Goal: Transaction & Acquisition: Purchase product/service

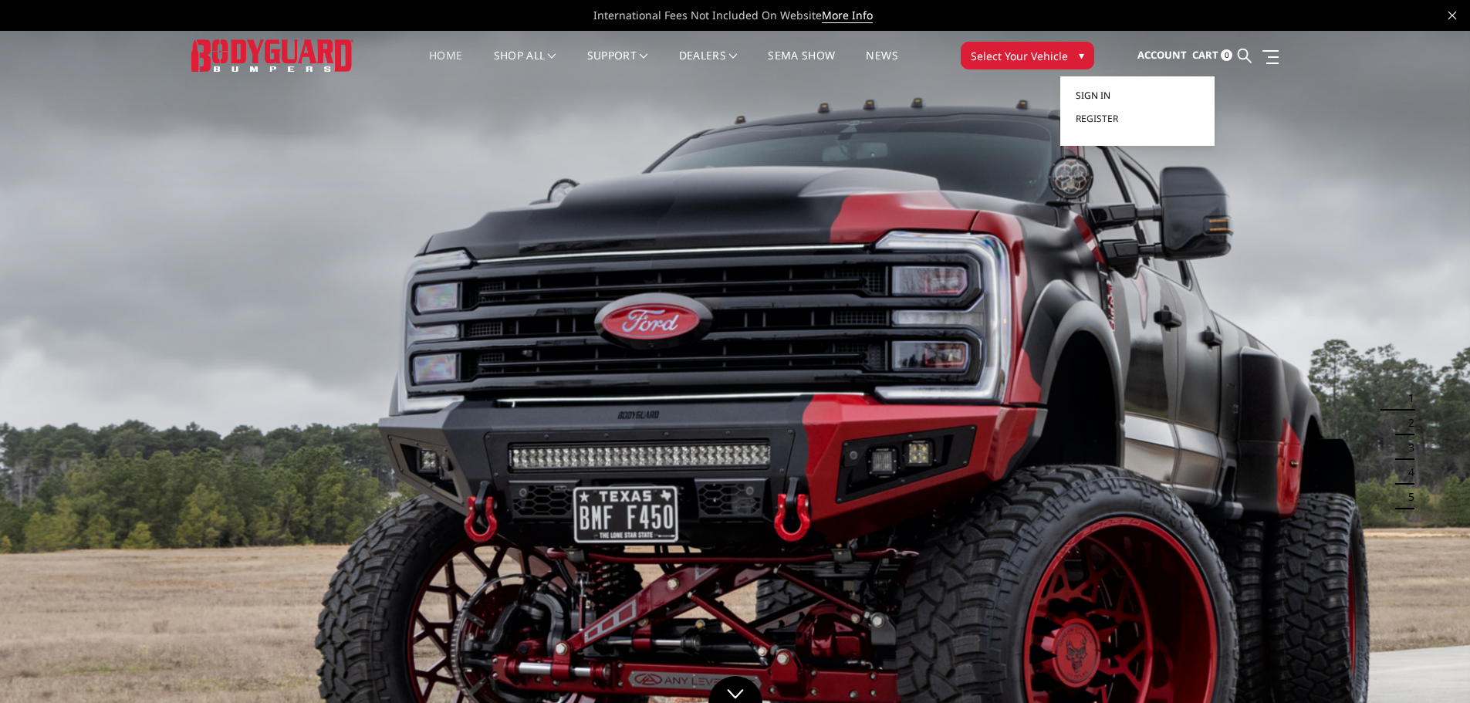
click at [1106, 98] on span "Sign in" at bounding box center [1092, 95] width 35 height 13
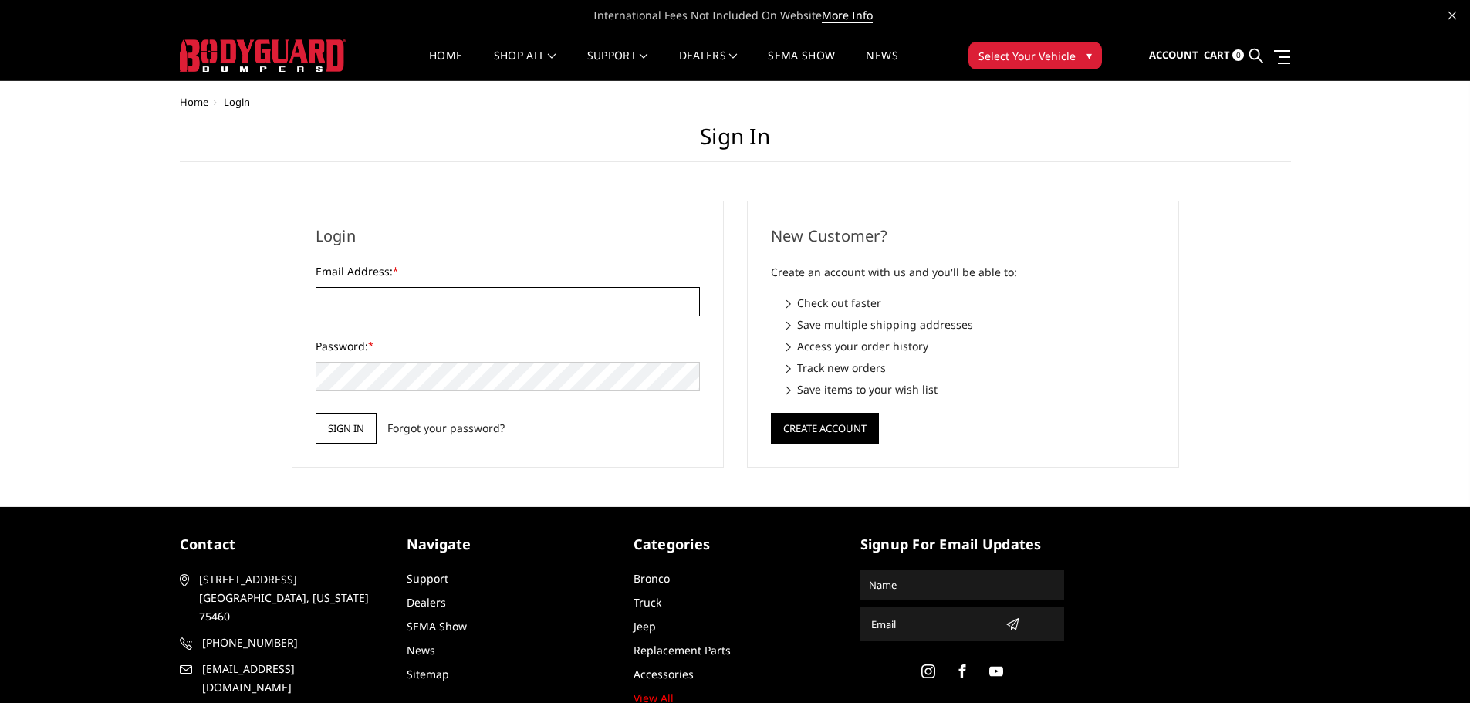
type input "ethanmorethantires@gmail.com"
click at [359, 420] on input "Sign in" at bounding box center [346, 428] width 61 height 31
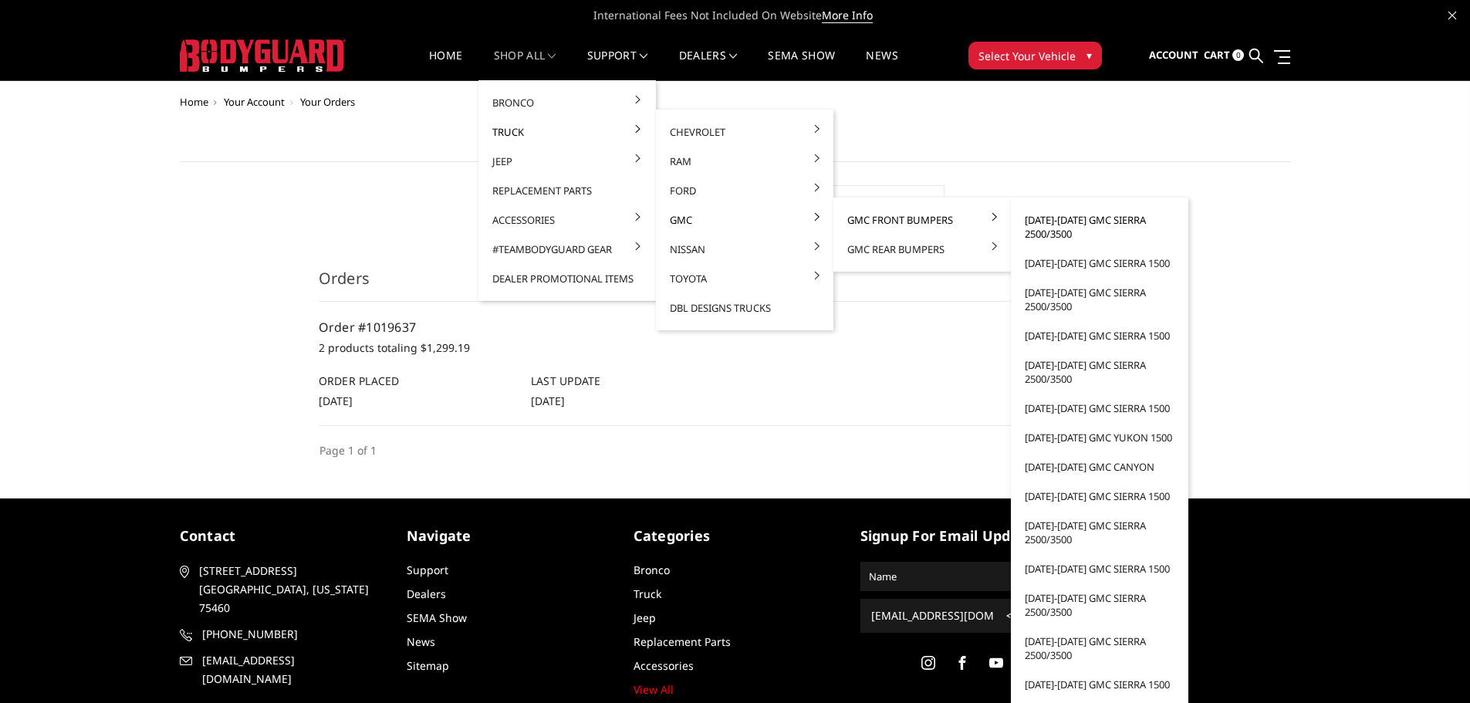
click at [1053, 222] on link "[DATE]-[DATE] GMC Sierra 2500/3500" at bounding box center [1099, 226] width 165 height 43
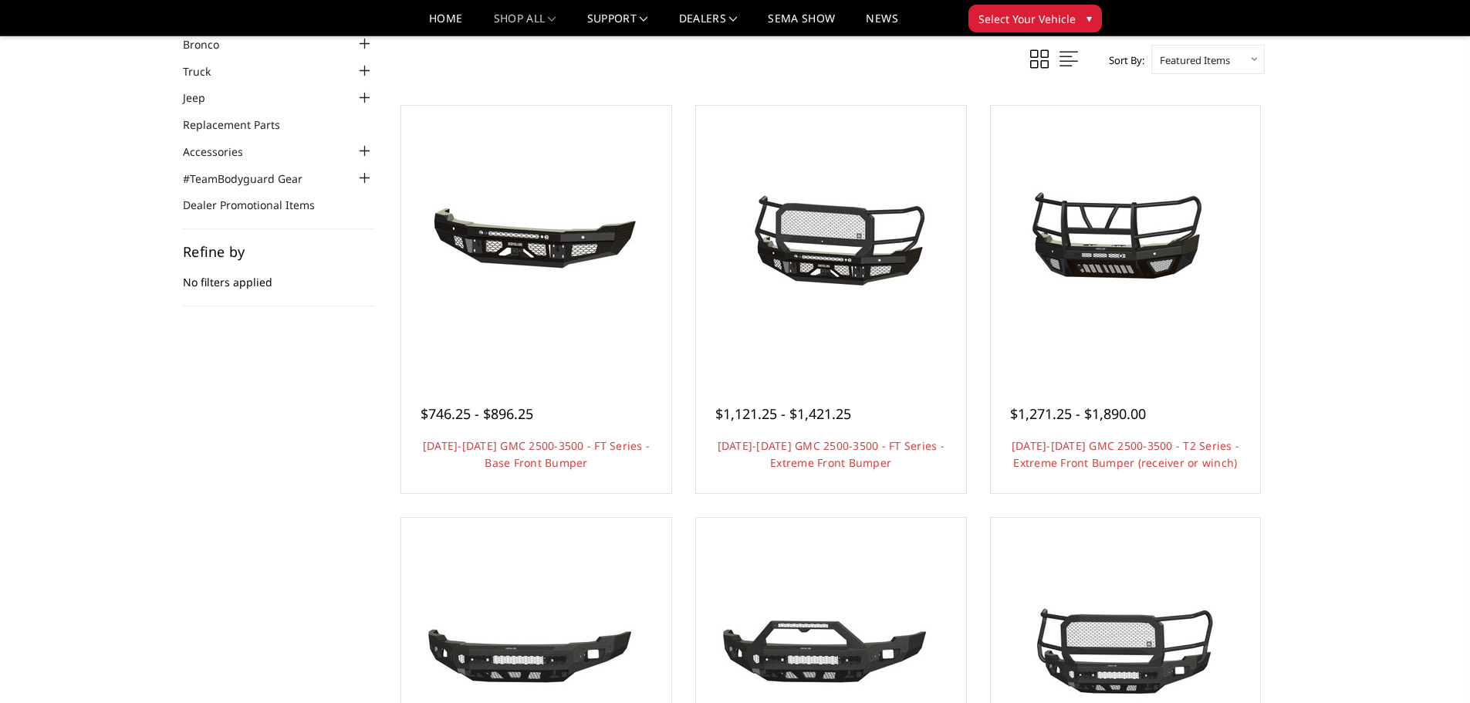
scroll to position [77, 0]
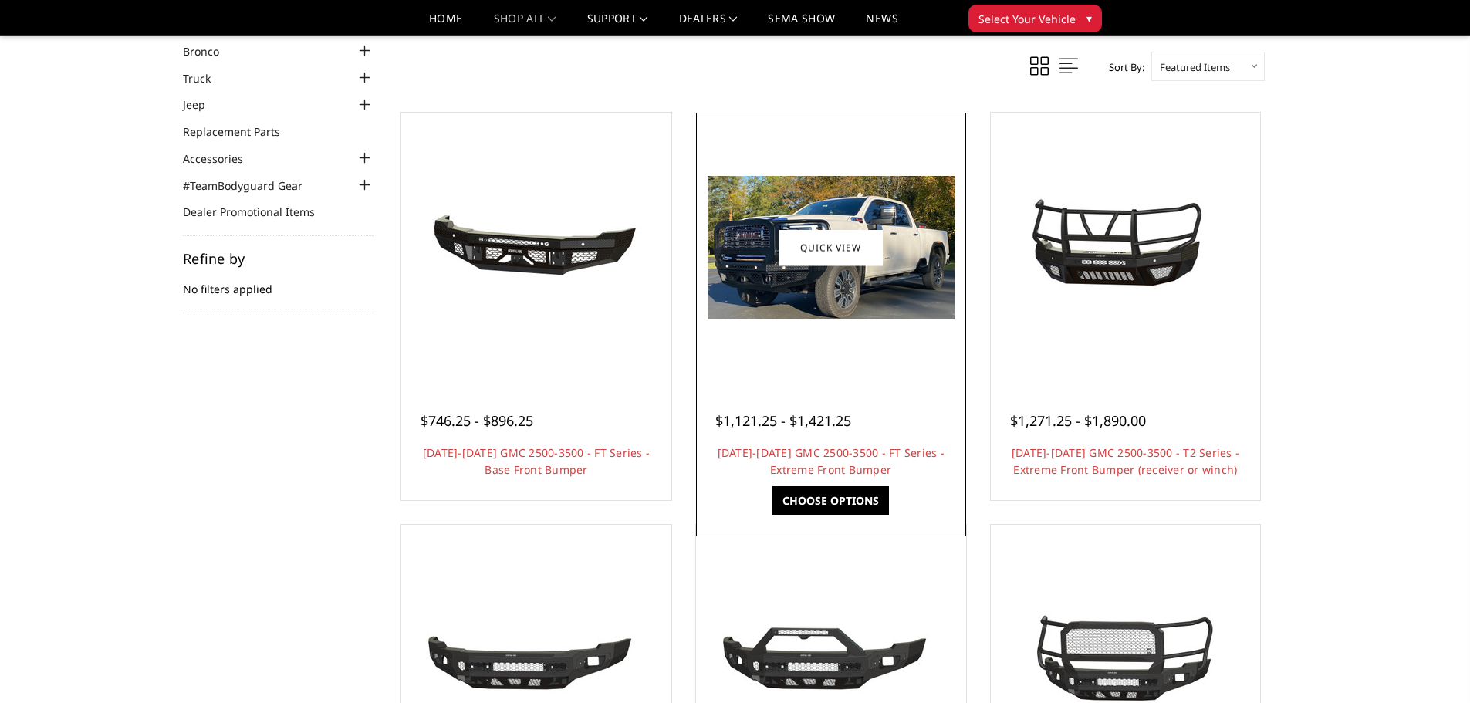
click at [882, 339] on div at bounding box center [831, 247] width 262 height 262
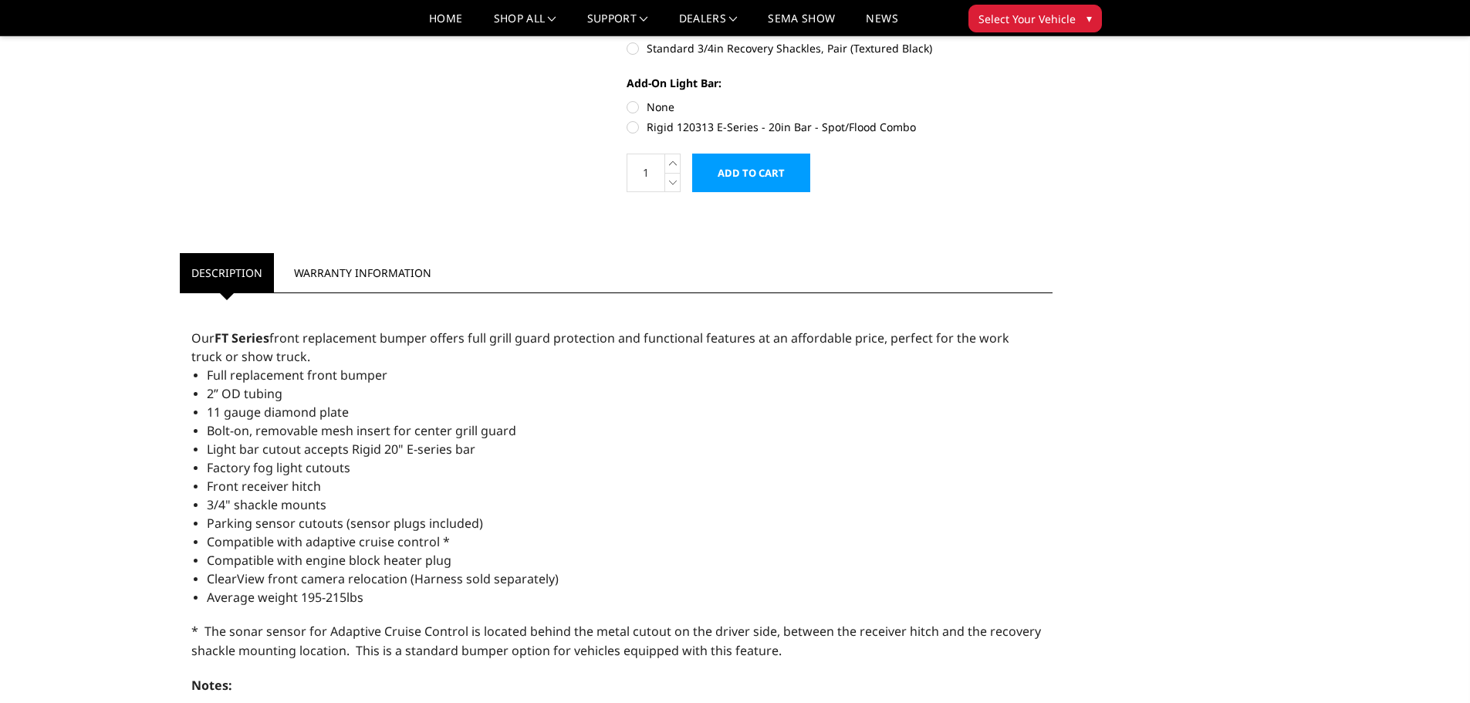
scroll to position [540, 0]
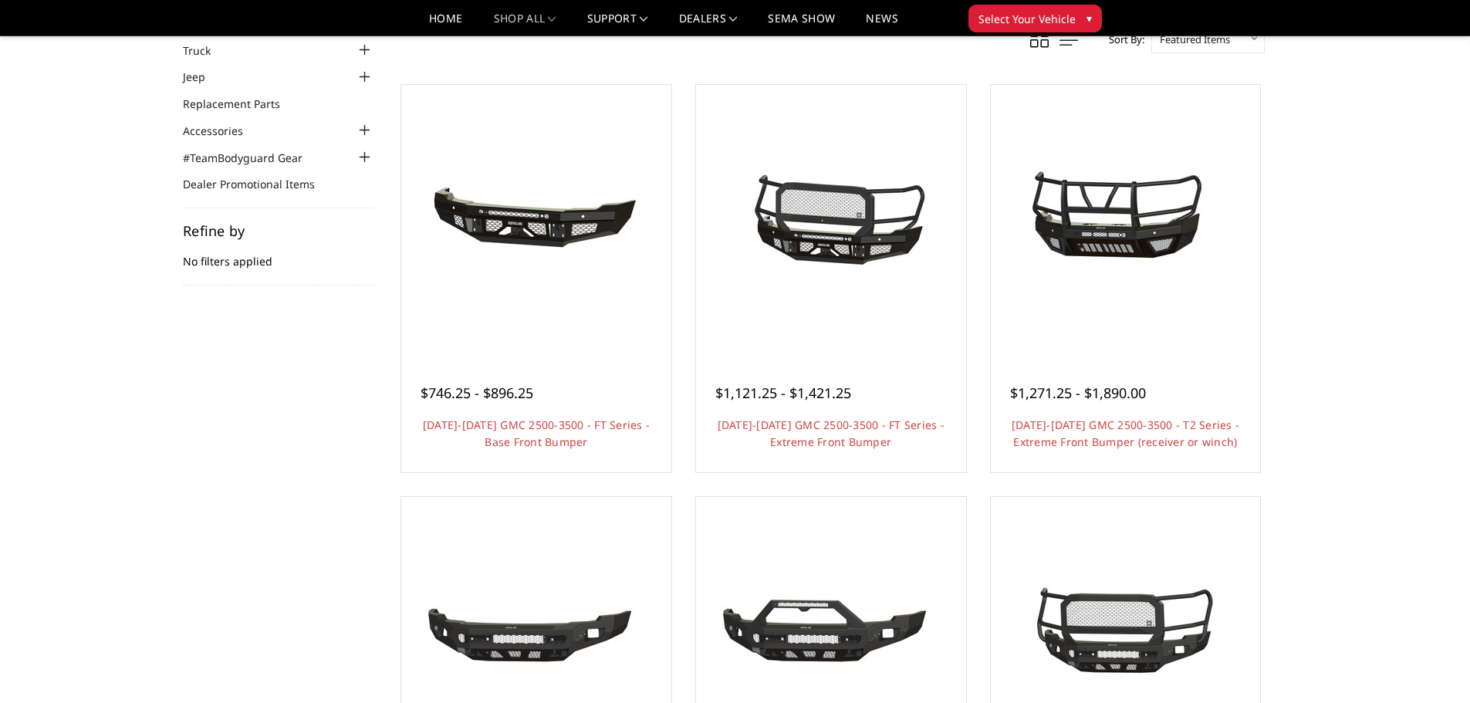
scroll to position [77, 0]
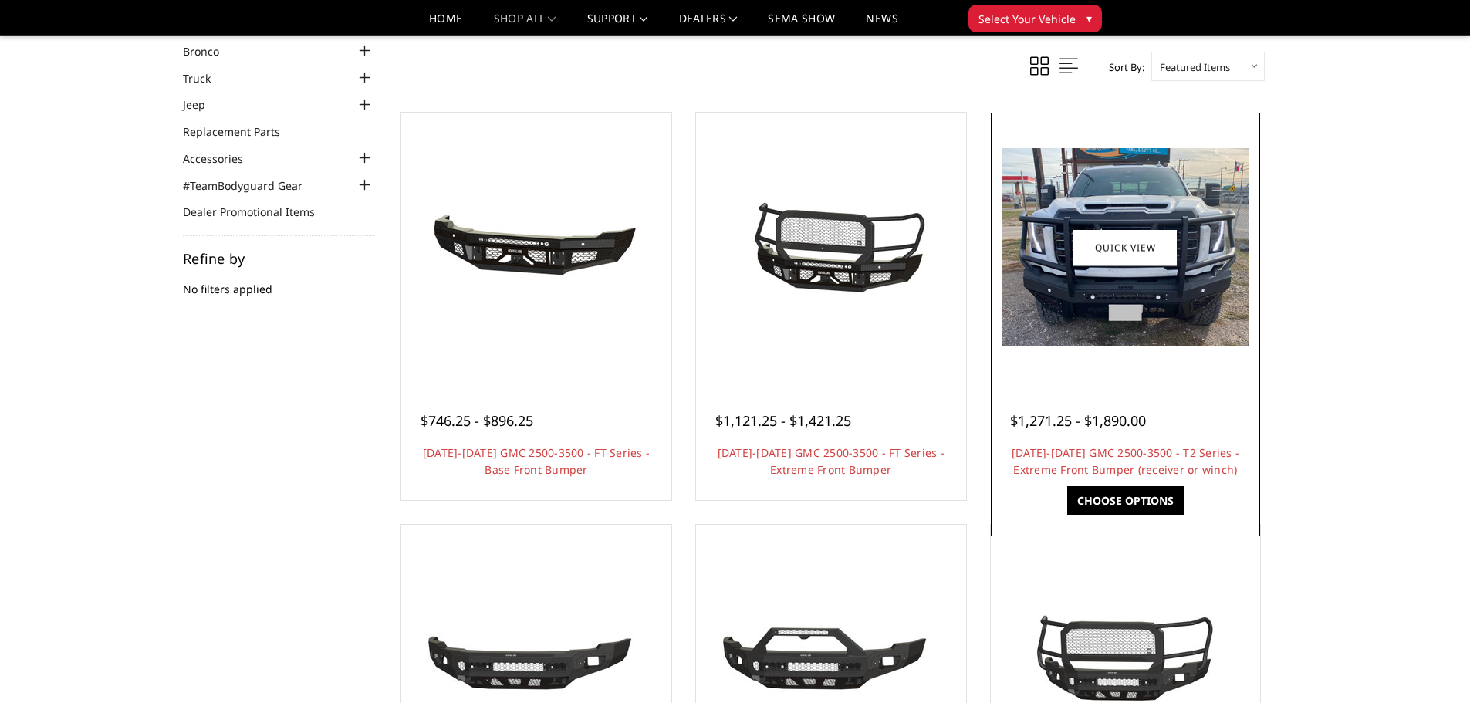
click at [1156, 501] on link "Choose Options" at bounding box center [1125, 500] width 116 height 29
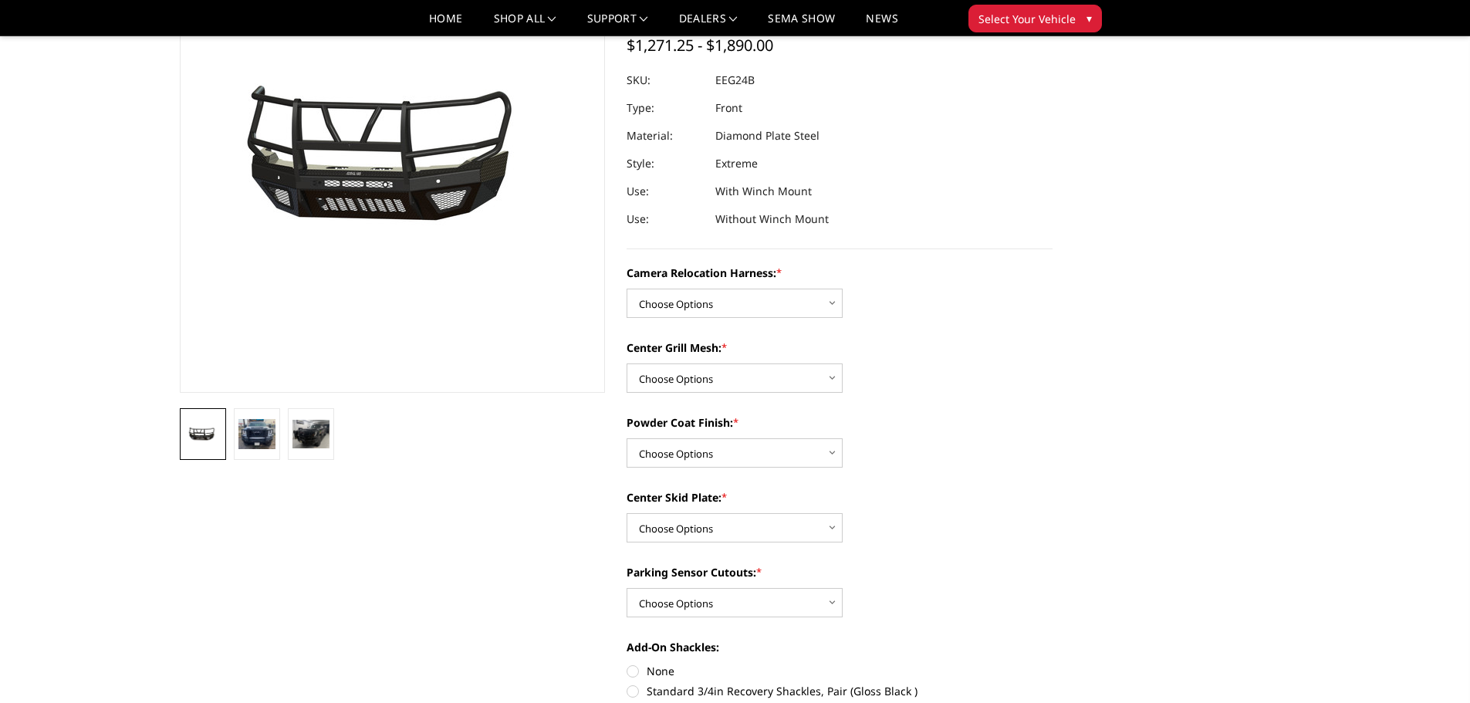
scroll to position [154, 0]
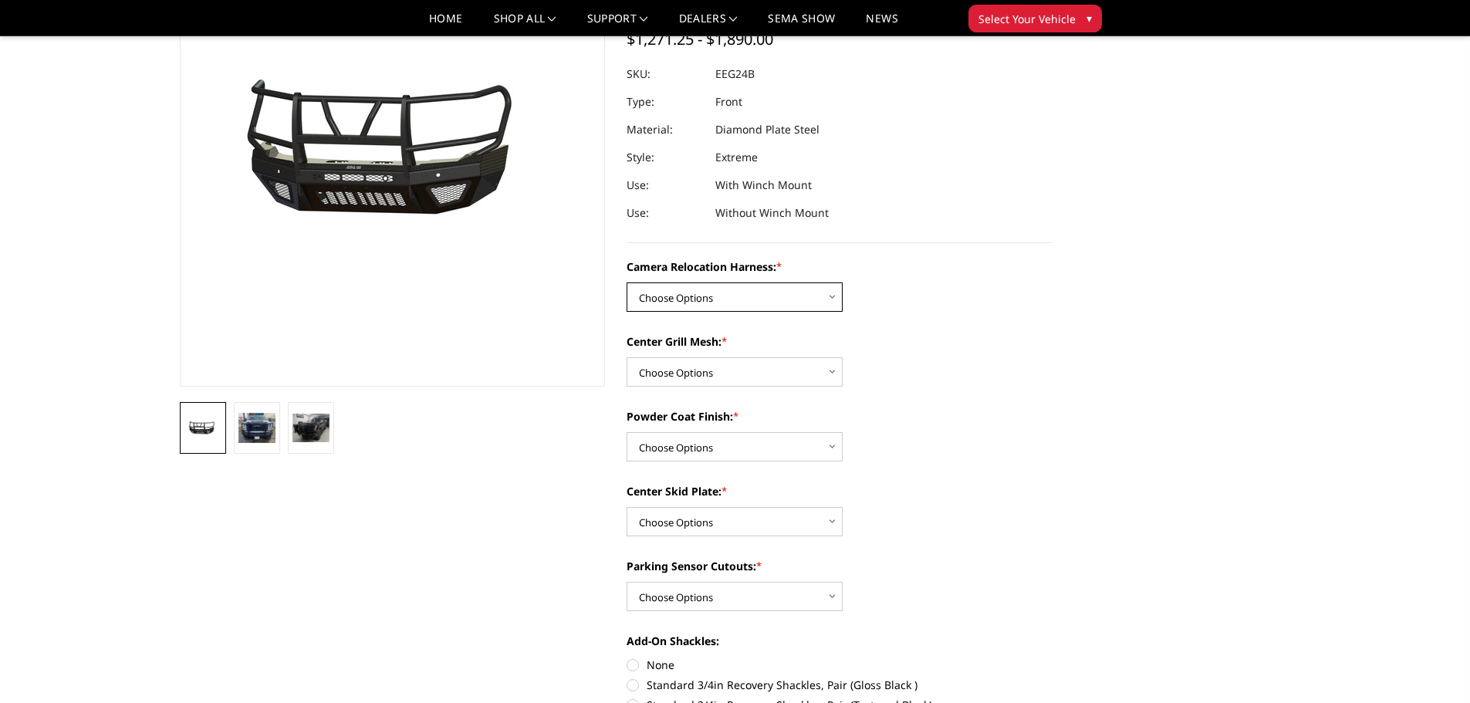
click at [774, 291] on select "Choose Options Without camera harness With camera harness" at bounding box center [734, 296] width 216 height 29
select select "3742"
click at [626, 282] on select "Choose Options Without camera harness With camera harness" at bounding box center [734, 296] width 216 height 29
click at [747, 373] on select "Choose Options Without expanded metal With expanded metal" at bounding box center [734, 371] width 216 height 29
click at [626, 357] on select "Choose Options Without expanded metal With expanded metal" at bounding box center [734, 371] width 216 height 29
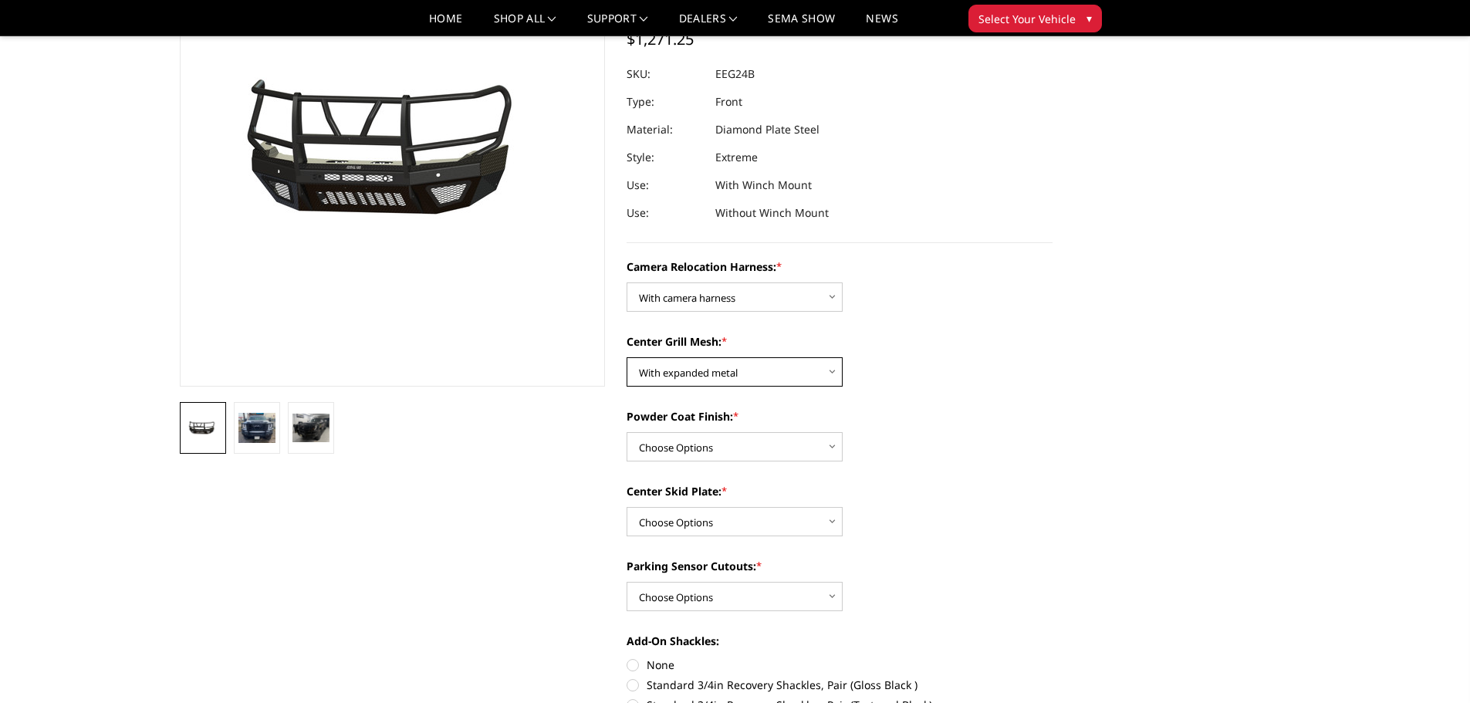
click at [747, 376] on select "Choose Options Without expanded metal With expanded metal" at bounding box center [734, 371] width 216 height 29
select select "3741"
click at [626, 357] on select "Choose Options Without expanded metal With expanded metal" at bounding box center [734, 371] width 216 height 29
click at [767, 434] on select "Choose Options Textured Black Powder Coat Gloss Black Powder Coat Bare Metal" at bounding box center [734, 446] width 216 height 29
select select "3739"
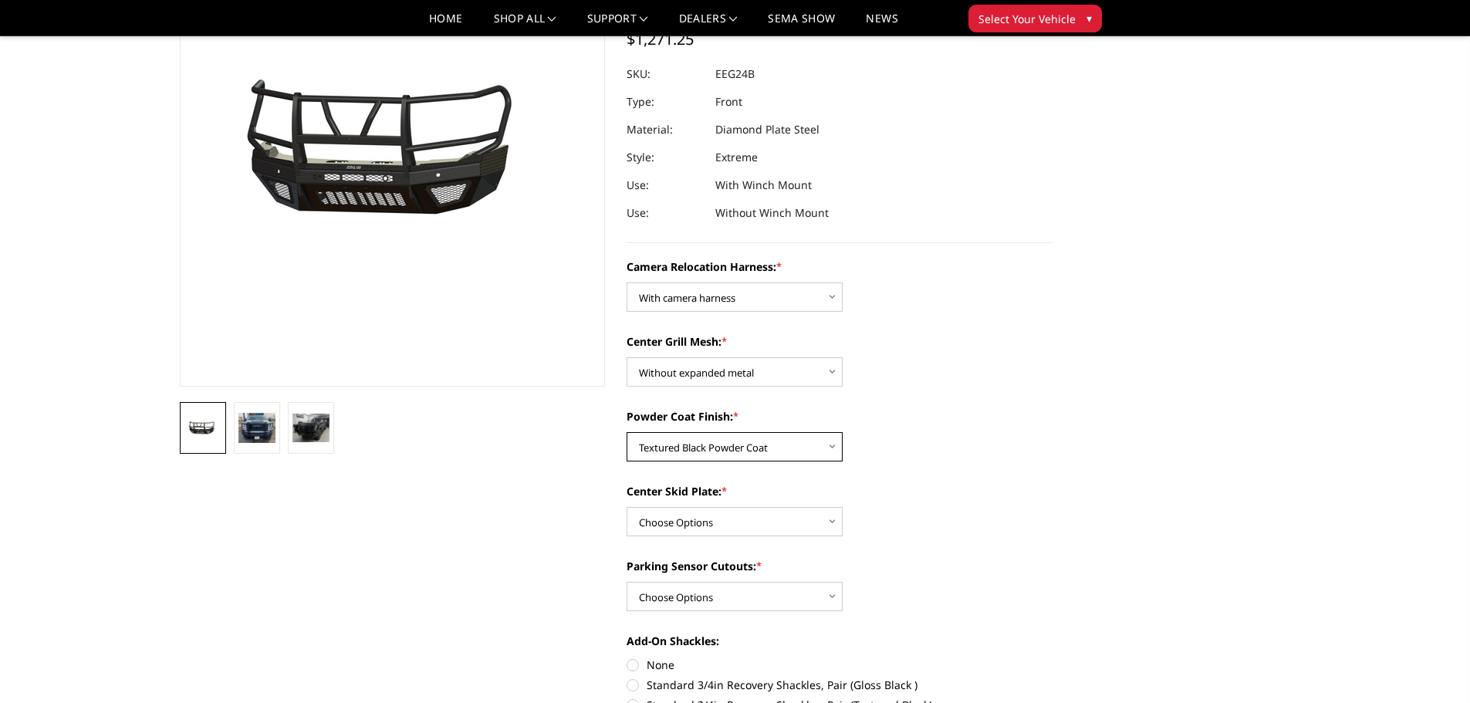
click at [626, 432] on select "Choose Options Textured Black Powder Coat Gloss Black Powder Coat Bare Metal" at bounding box center [734, 446] width 216 height 29
click at [801, 523] on select "Choose Options Winch Mount Skid Plate Standard Skid Plate (included) 2" Receive…" at bounding box center [734, 521] width 216 height 29
select select "3735"
click at [626, 507] on select "Choose Options Winch Mount Skid Plate Standard Skid Plate (included) 2" Receive…" at bounding box center [734, 521] width 216 height 29
click at [813, 517] on select "Choose Options Winch Mount Skid Plate Standard Skid Plate (included) 2" Receive…" at bounding box center [734, 521] width 216 height 29
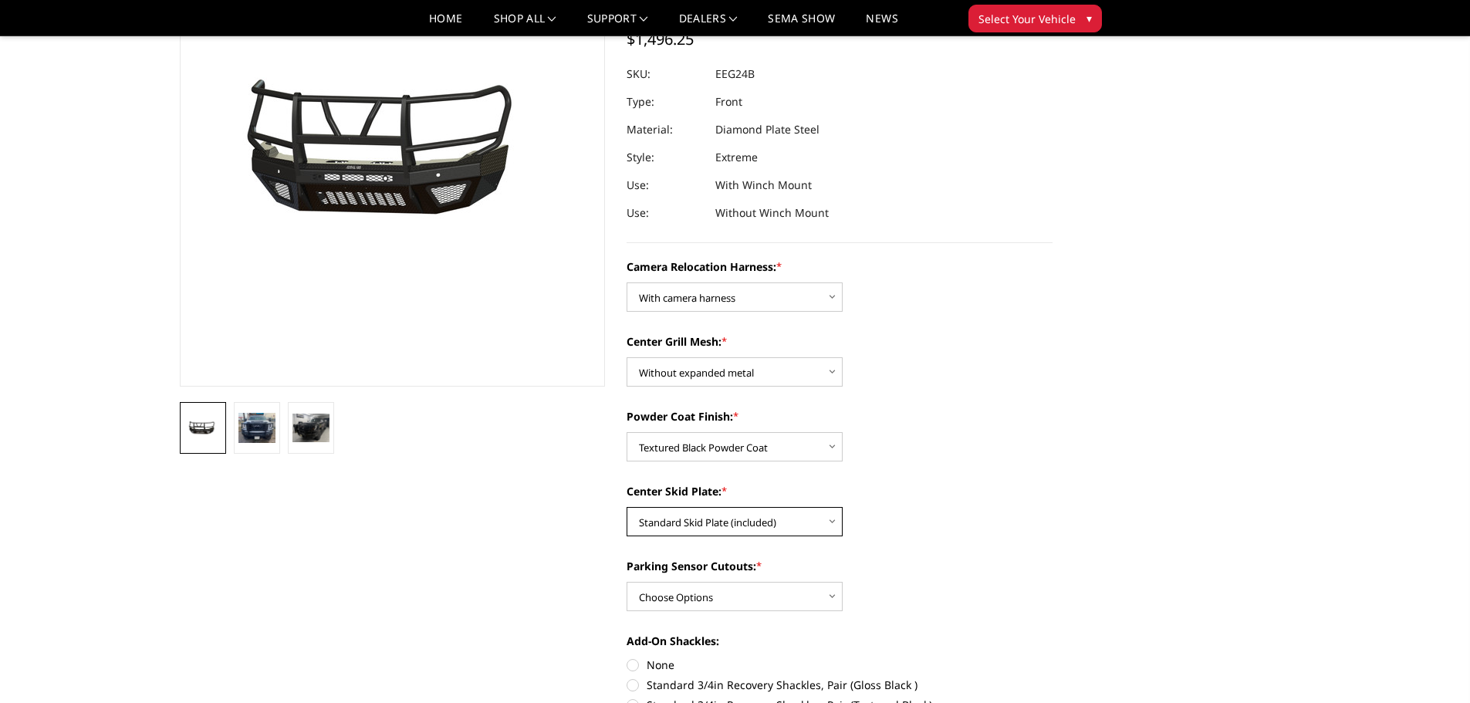
click at [626, 507] on select "Choose Options Winch Mount Skid Plate Standard Skid Plate (included) 2" Receive…" at bounding box center [734, 521] width 216 height 29
click at [796, 593] on select "Choose Options Yes - With Parking Sensor Cutouts" at bounding box center [734, 596] width 216 height 29
select select "3733"
click at [626, 582] on select "Choose Options Yes - With Parking Sensor Cutouts" at bounding box center [734, 596] width 216 height 29
click at [939, 558] on label "Parking Sensor Cutouts: *" at bounding box center [839, 566] width 426 height 16
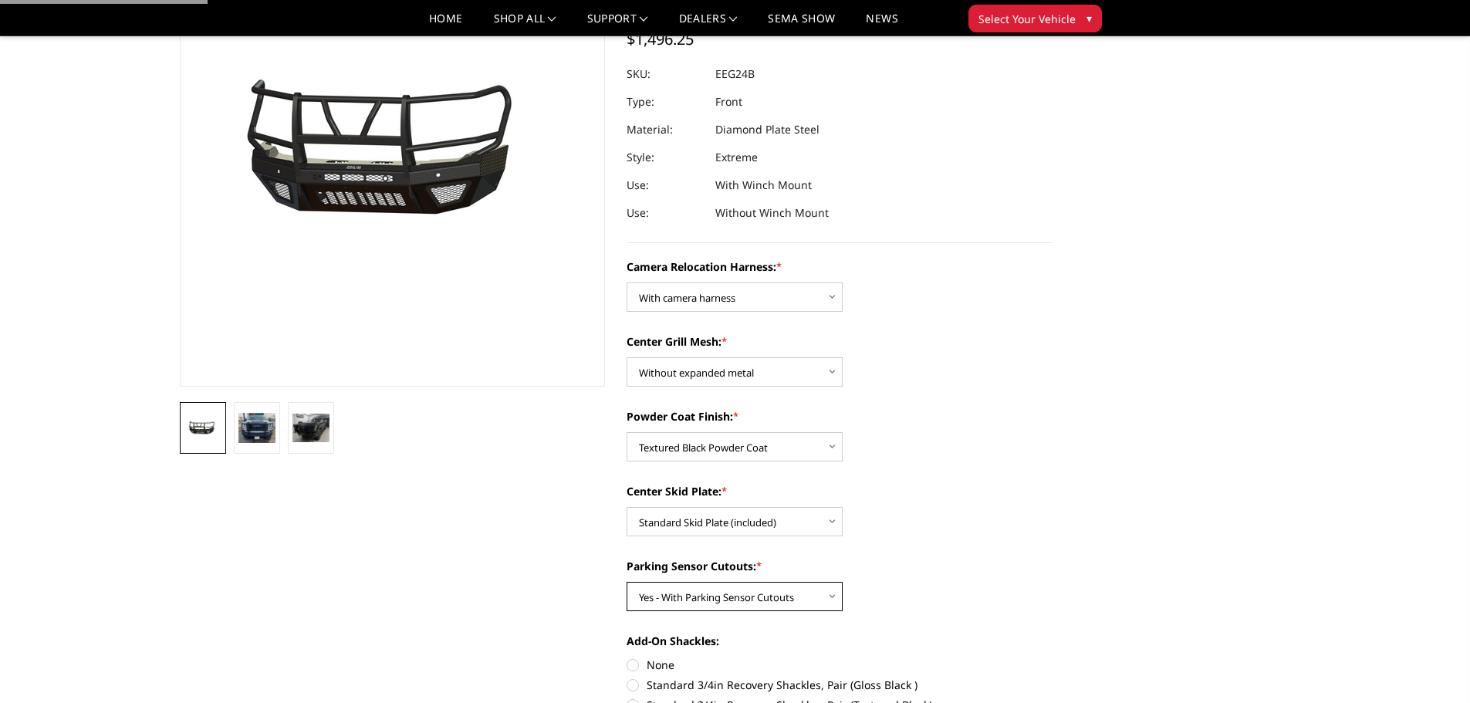
click at [842, 582] on select "Choose Options Yes - With Parking Sensor Cutouts" at bounding box center [734, 596] width 216 height 29
click at [258, 428] on img at bounding box center [256, 428] width 37 height 30
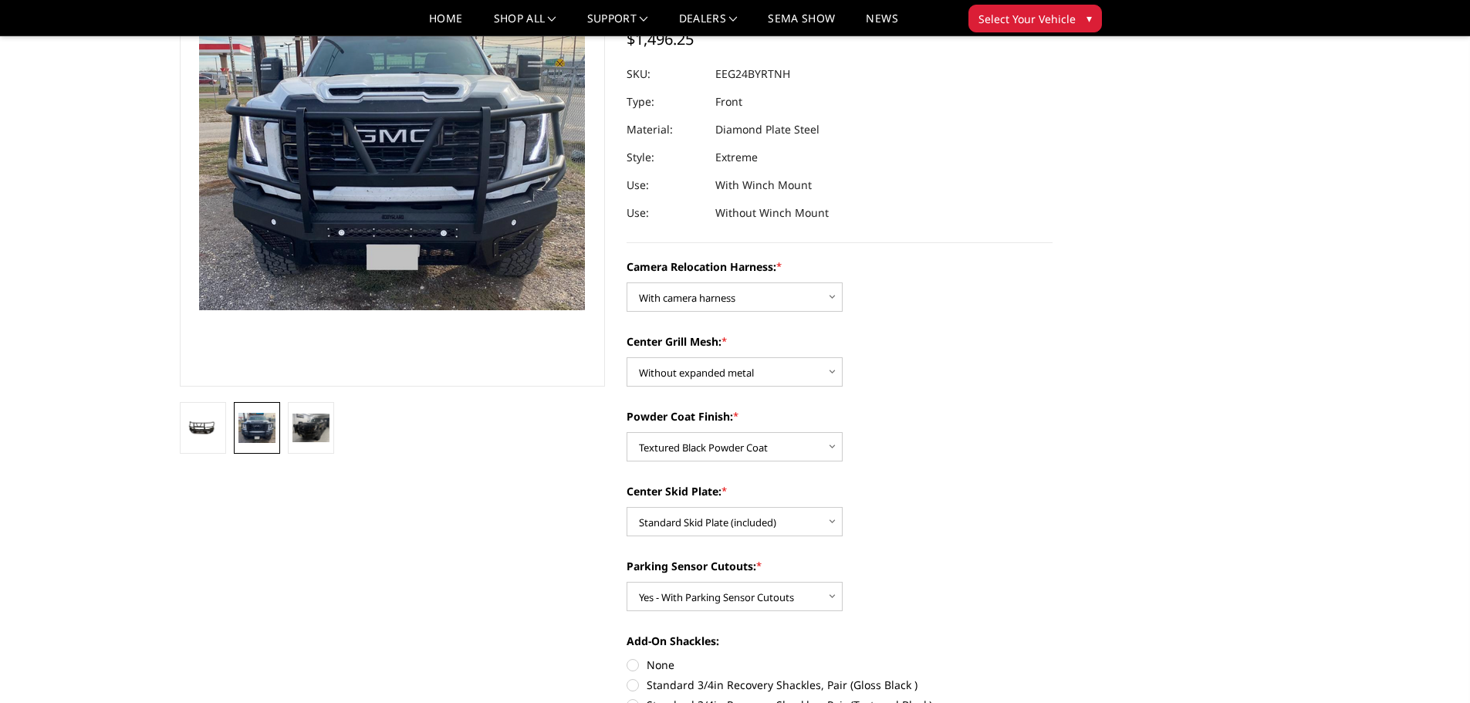
scroll to position [89, 0]
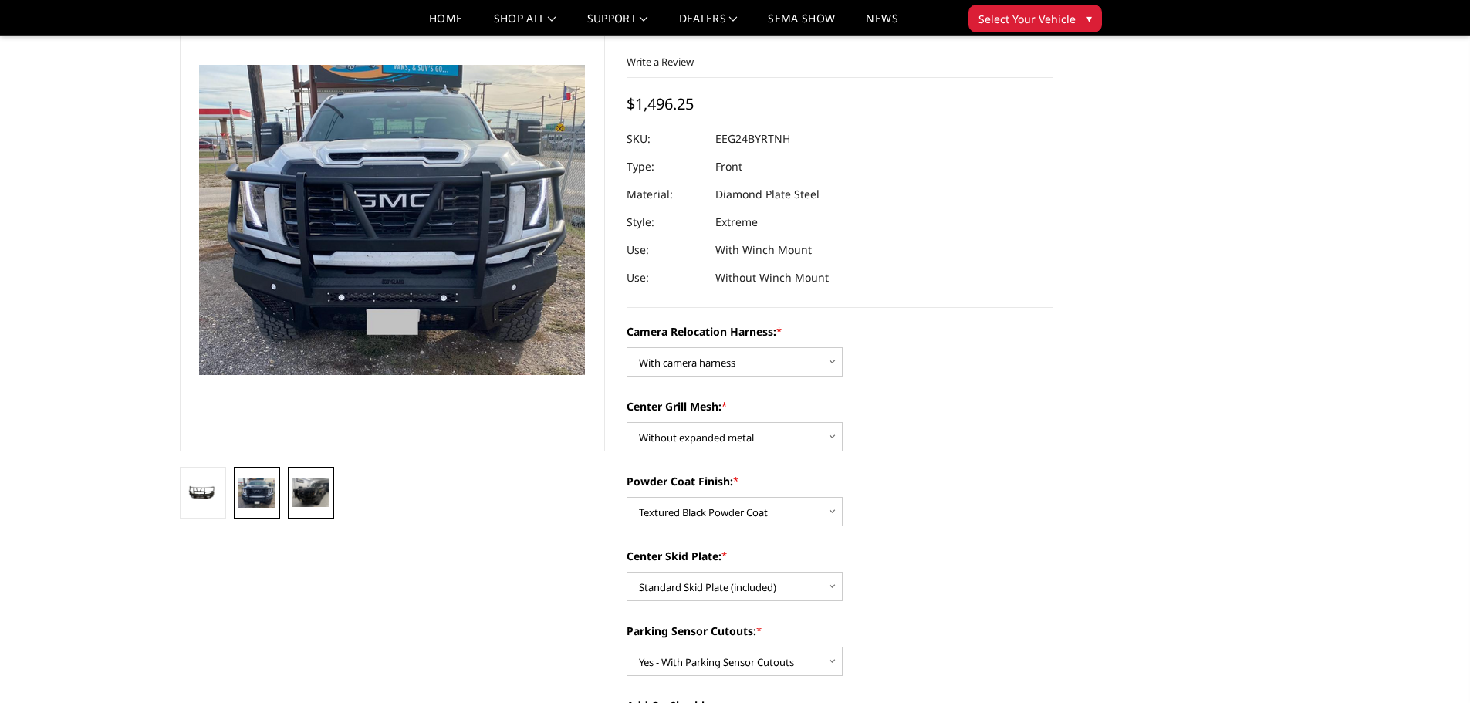
click at [321, 483] on img at bounding box center [310, 492] width 37 height 29
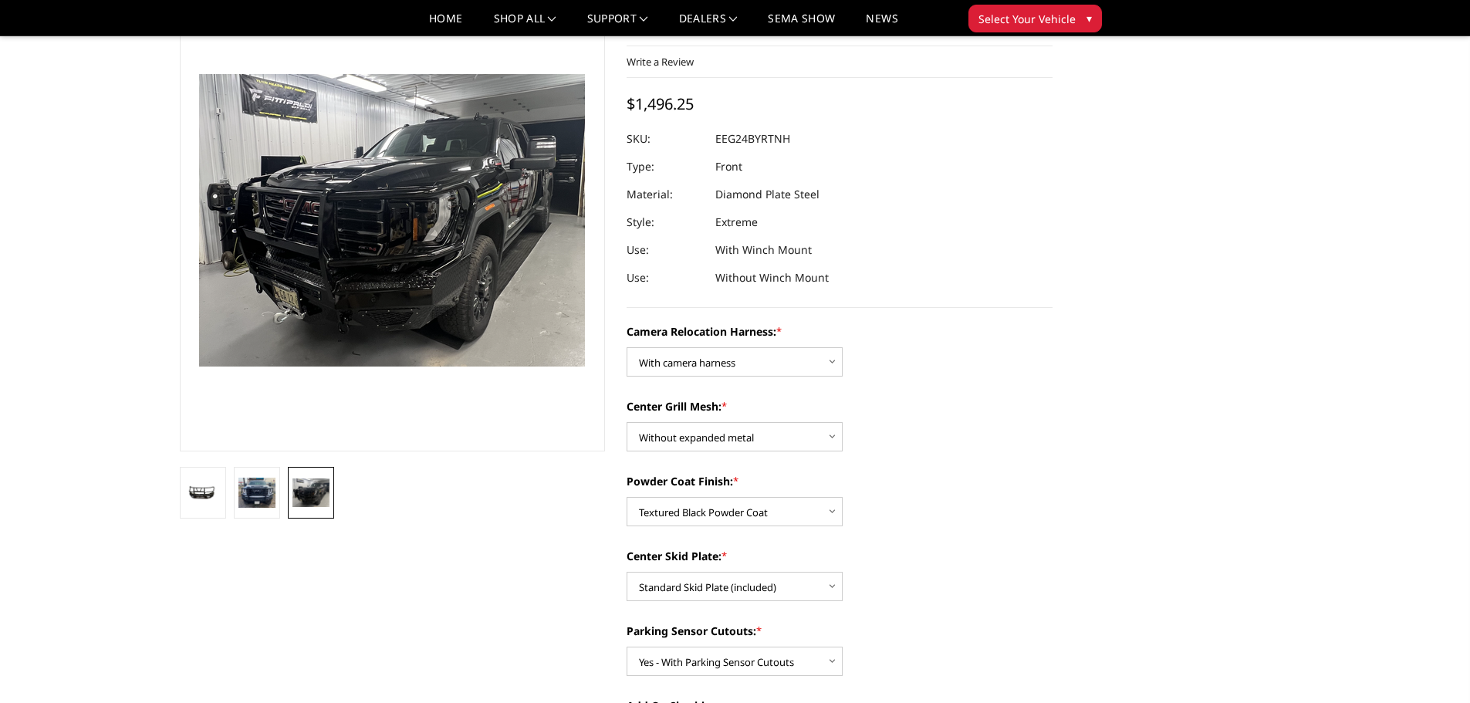
scroll to position [99, 0]
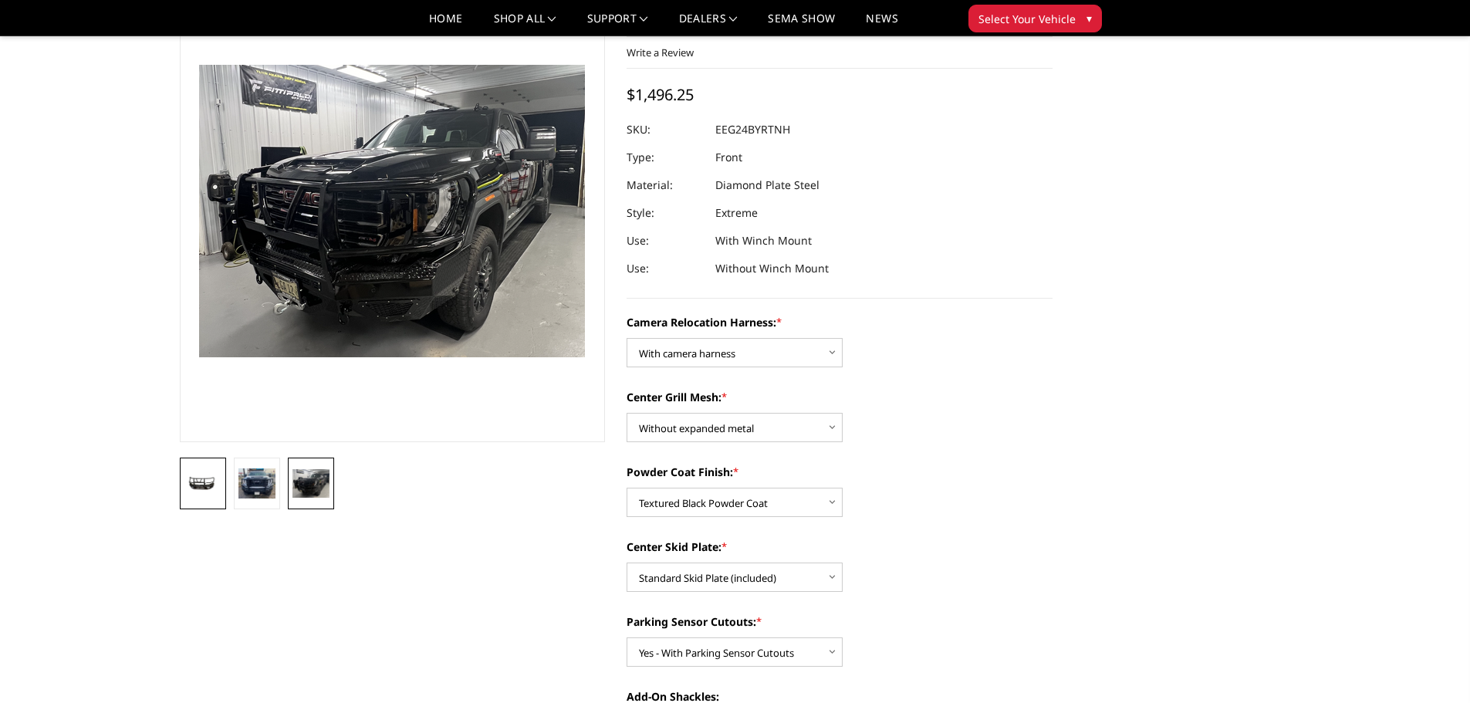
click at [221, 477] on img at bounding box center [202, 484] width 37 height 18
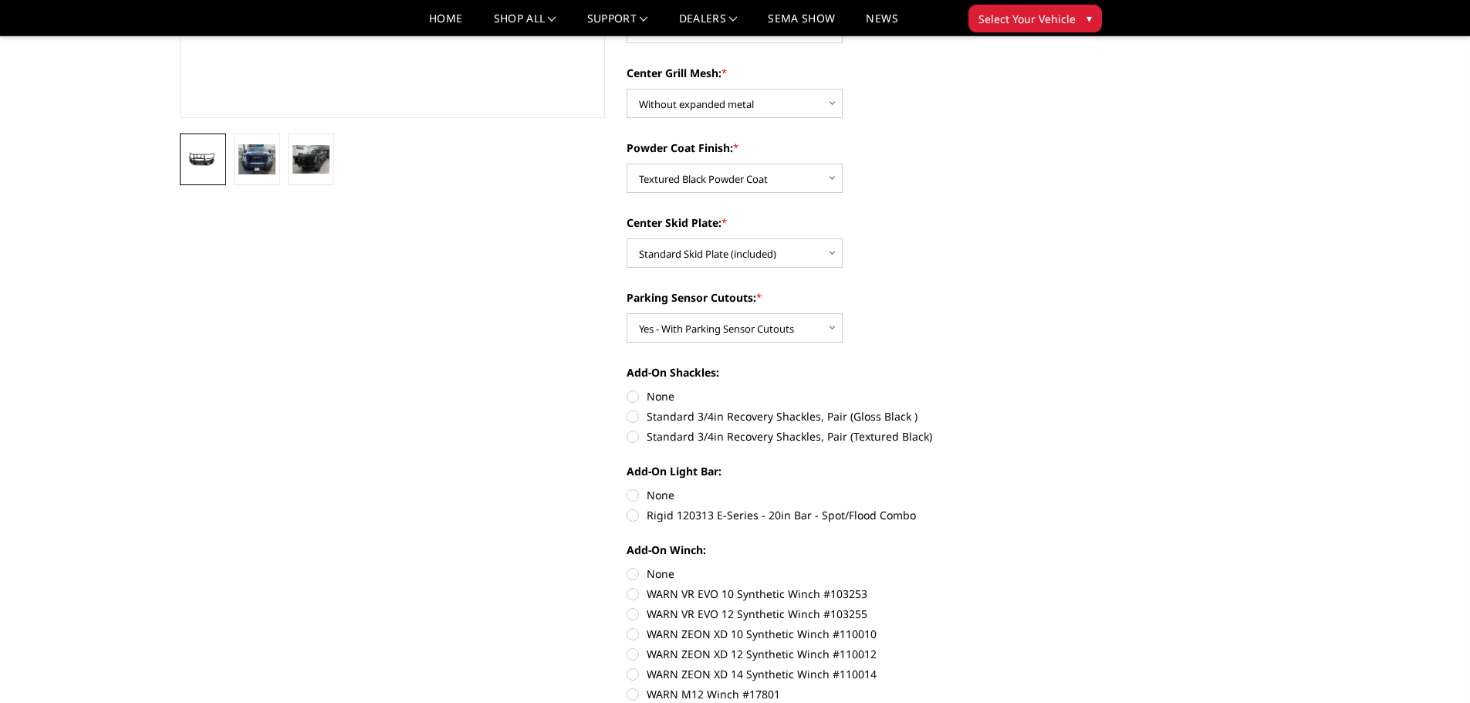
scroll to position [484, 0]
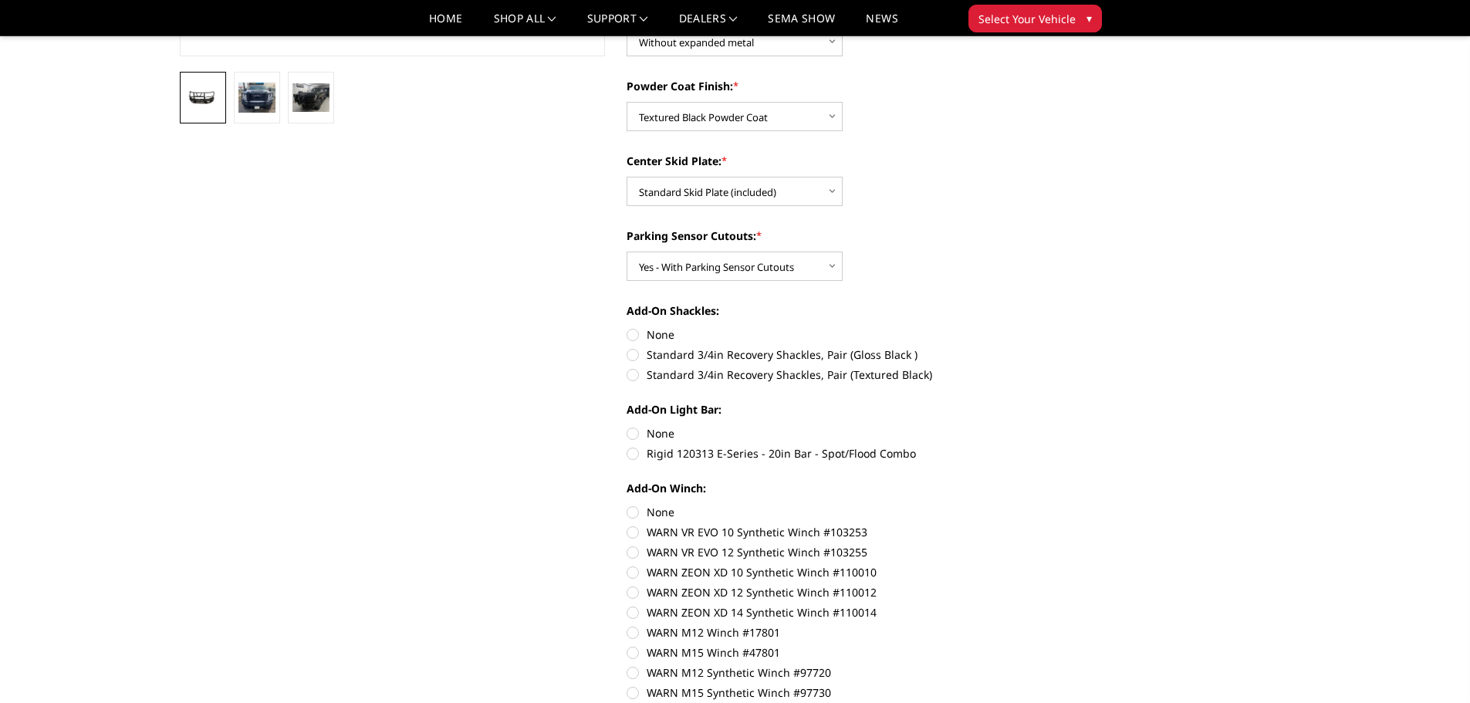
click at [697, 372] on label "Standard 3/4in Recovery Shackles, Pair (Textured Black)" at bounding box center [839, 374] width 426 height 16
click at [1052, 347] on input "Standard 3/4in Recovery Shackles, Pair (Textured Black)" at bounding box center [1052, 346] width 1 height 1
radio input "true"
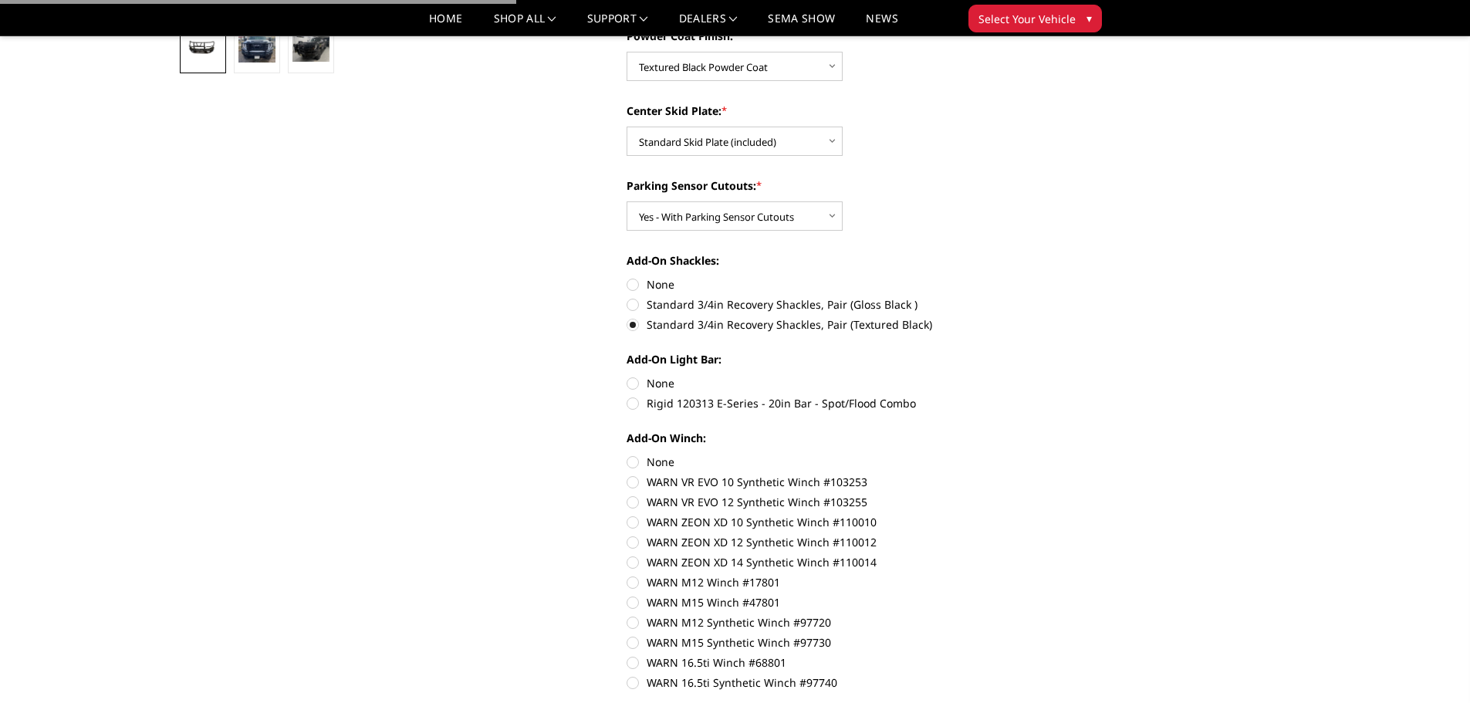
scroll to position [562, 0]
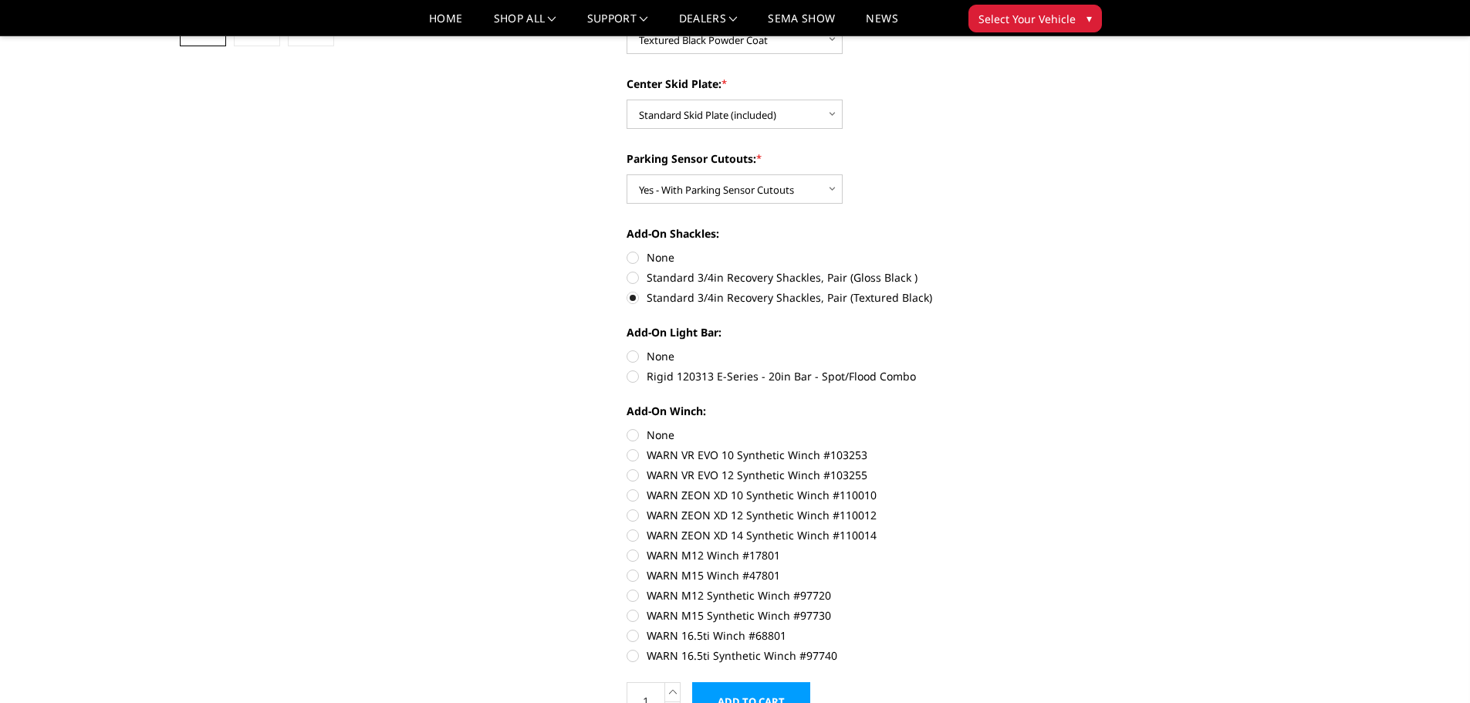
click at [659, 353] on label "None" at bounding box center [839, 356] width 426 height 16
click at [627, 349] on input "None" at bounding box center [626, 348] width 1 height 1
radio input "true"
click at [661, 431] on label "None" at bounding box center [839, 435] width 426 height 16
click at [627, 427] on input "None" at bounding box center [626, 427] width 1 height 1
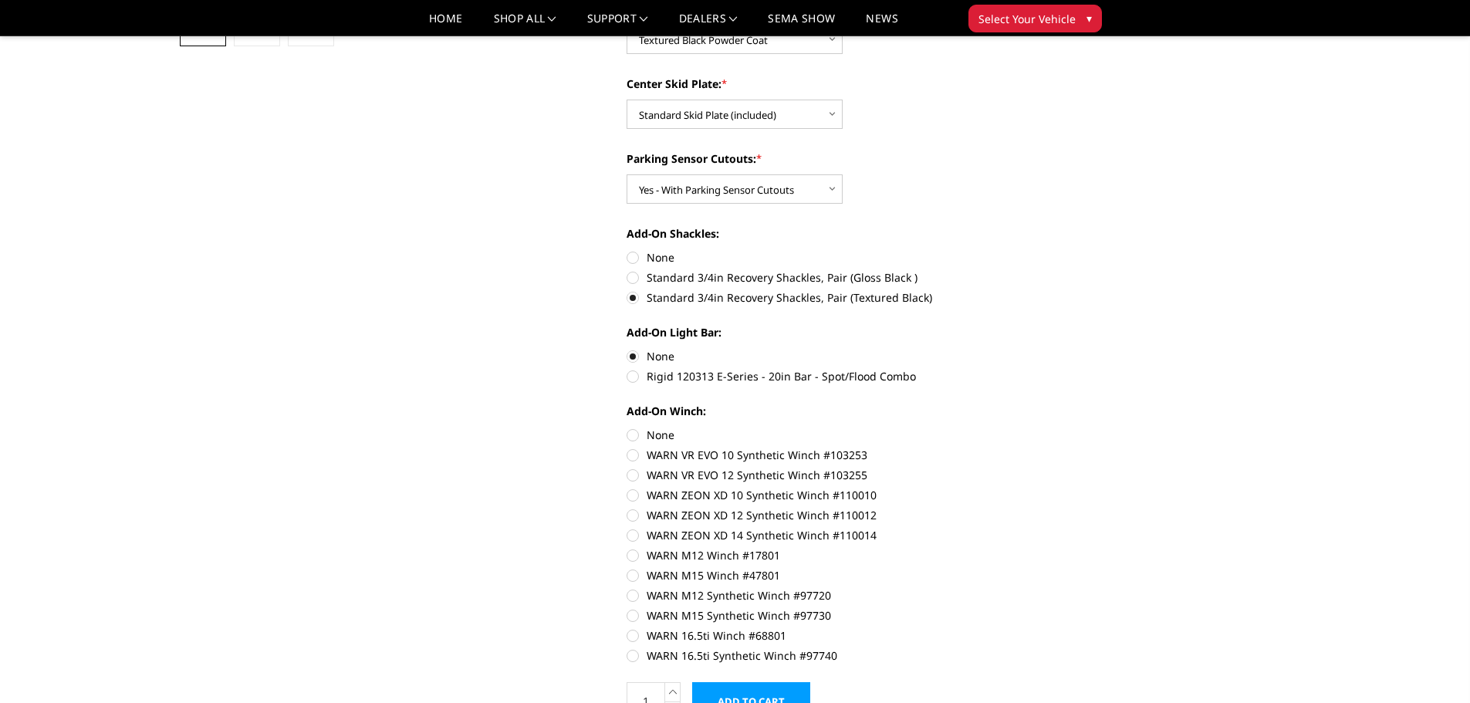
radio input "true"
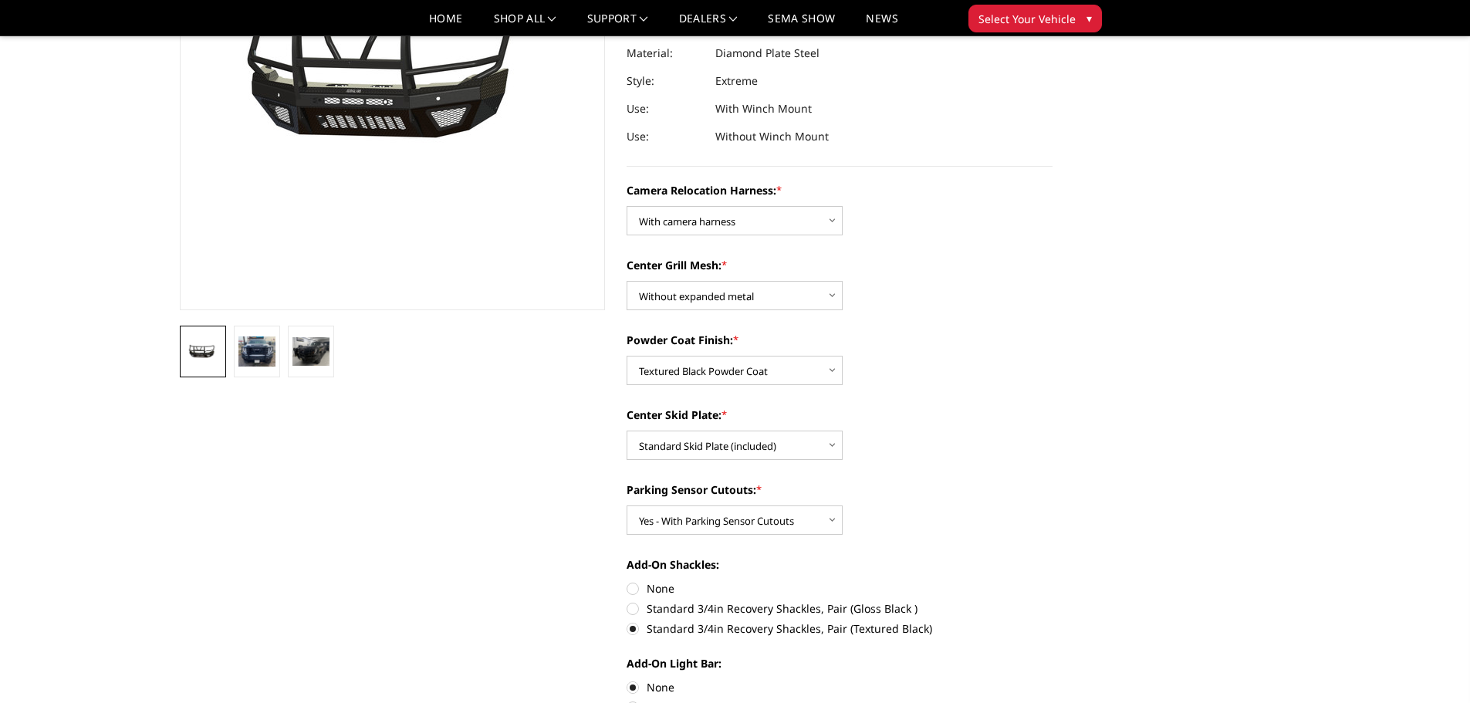
scroll to position [231, 0]
click at [768, 300] on select "Choose Options Without expanded metal With expanded metal" at bounding box center [734, 294] width 216 height 29
select select "3740"
click at [626, 280] on select "Choose Options Without expanded metal With expanded metal" at bounding box center [734, 294] width 216 height 29
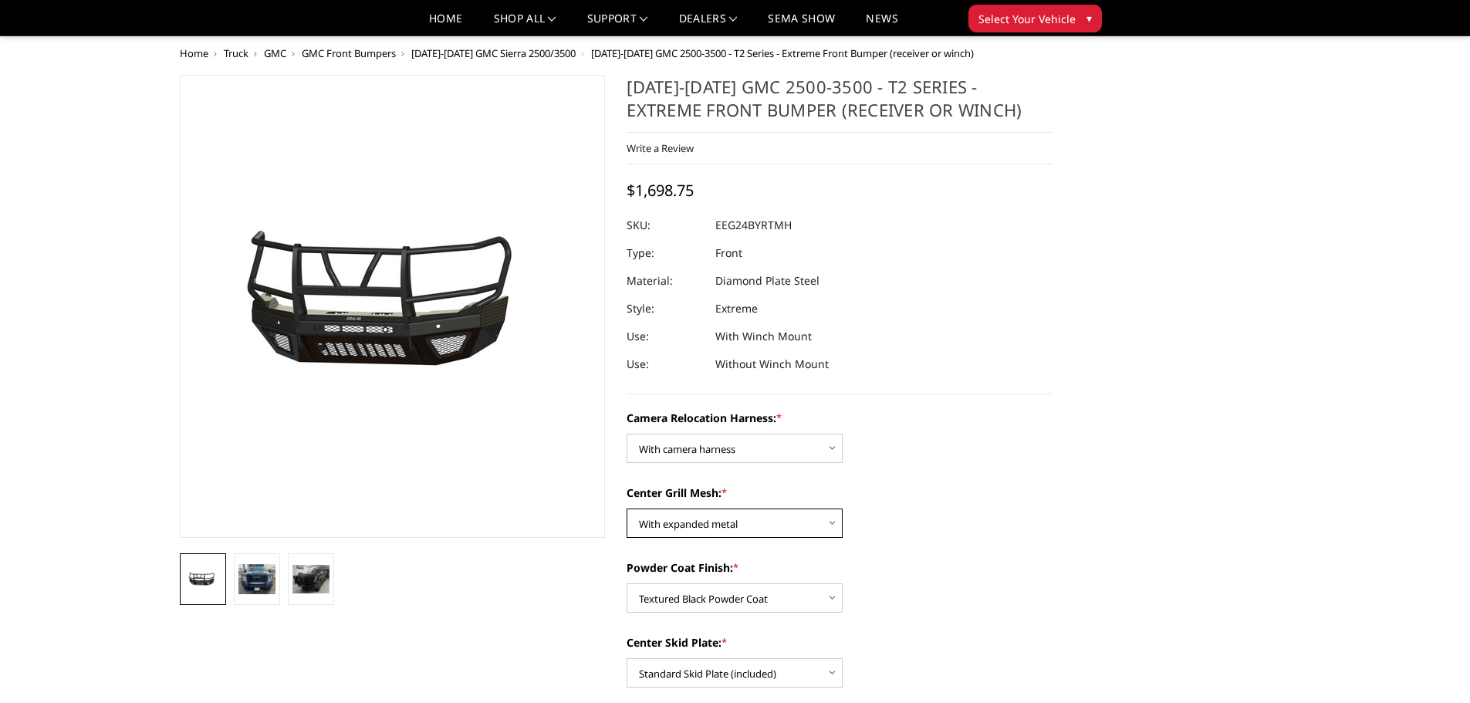
scroll to position [0, 0]
